Goal: Information Seeking & Learning: Learn about a topic

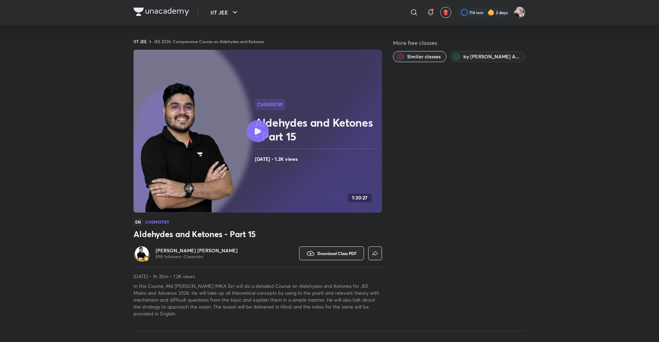
drag, startPoint x: 544, startPoint y: 116, endPoint x: 242, endPoint y: 93, distance: 303.0
click at [242, 93] on div "IIT JEE ​ 114 min 2 days IIT JEE JEE 2026: Comprensive Course on Aldehydes and …" at bounding box center [329, 334] width 659 height 669
click at [242, 93] on circle at bounding box center [140, 131] width 223 height 223
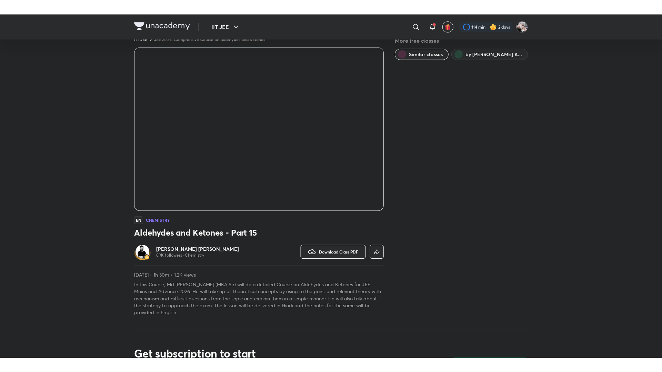
scroll to position [21, 0]
